Goal: Navigation & Orientation: Locate item on page

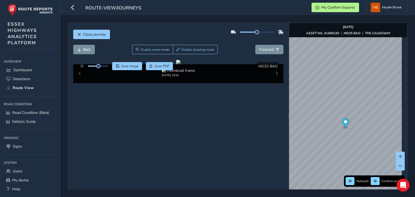
click at [276, 48] on span "Forward" at bounding box center [278, 50] width 4 height 4
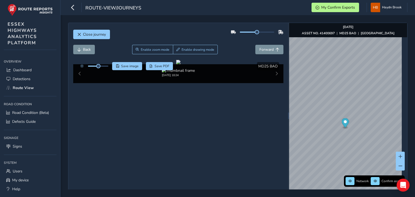
click at [276, 48] on span "Forward" at bounding box center [278, 50] width 4 height 4
